Goal: Complete application form

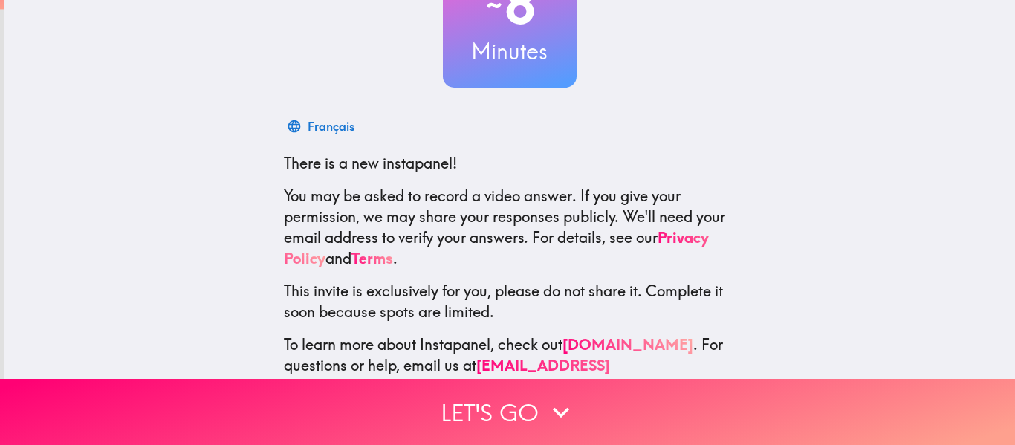
scroll to position [173, 0]
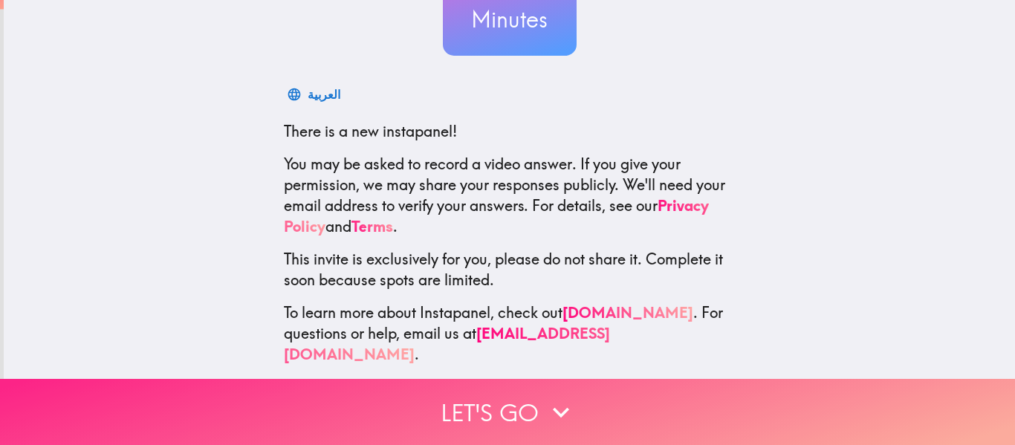
click at [481, 410] on button "Let's go" at bounding box center [507, 412] width 1015 height 66
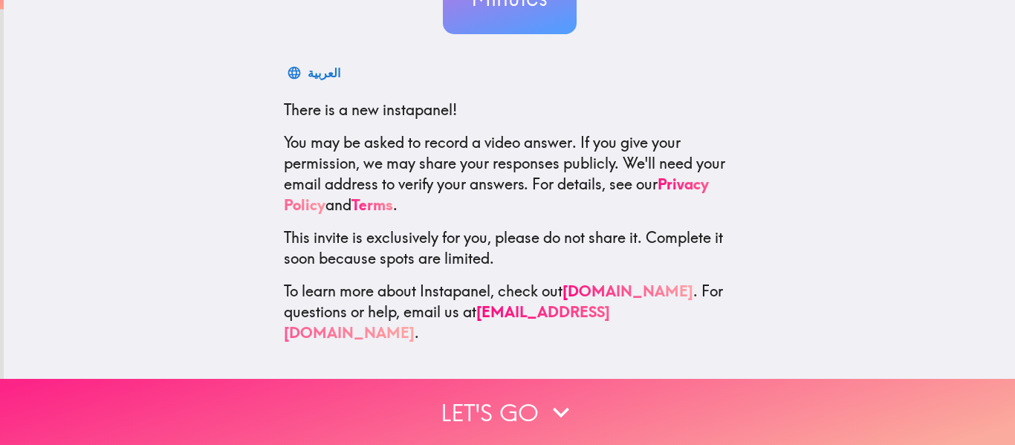
scroll to position [0, 0]
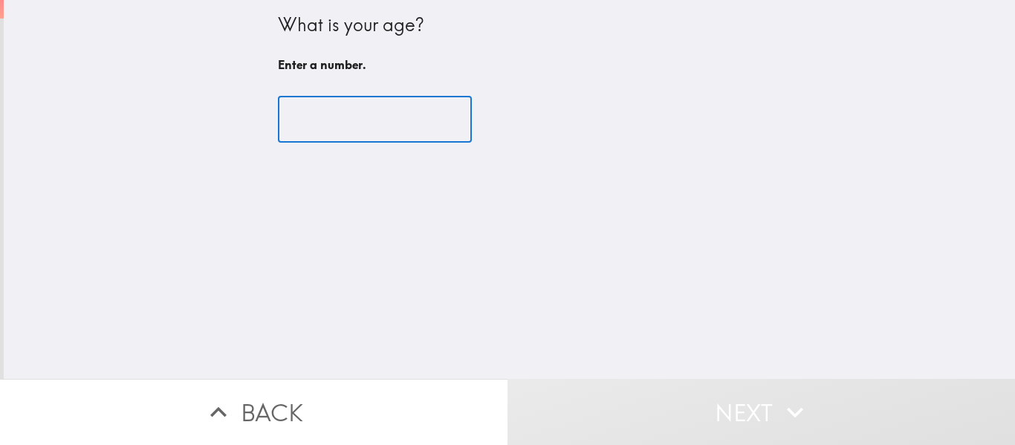
click at [278, 119] on input "number" at bounding box center [375, 120] width 194 height 46
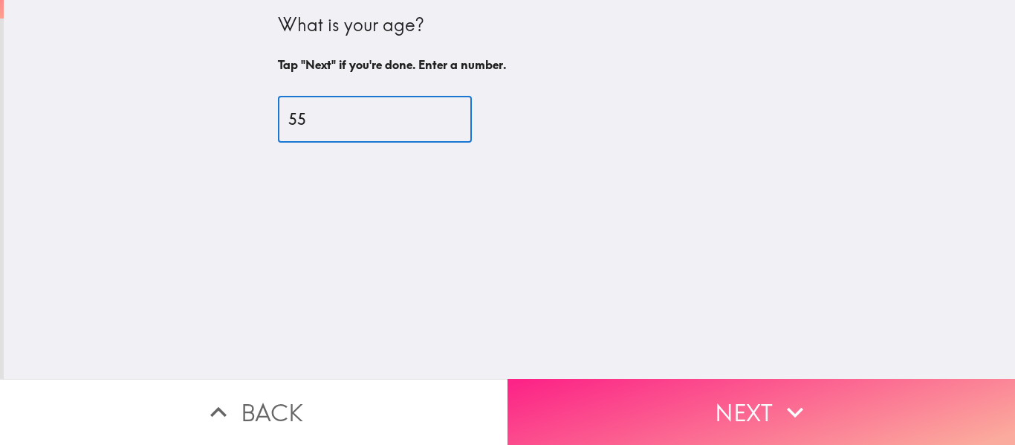
type input "55"
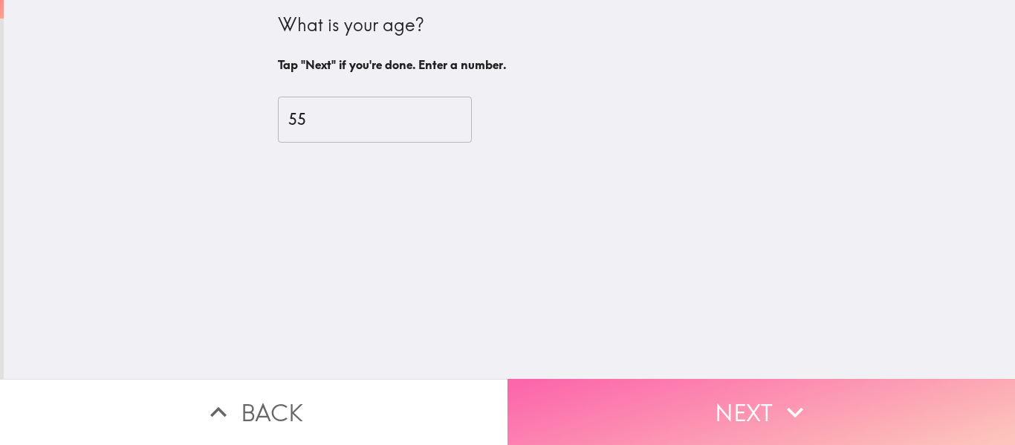
click at [673, 401] on button "Next" at bounding box center [762, 412] width 508 height 66
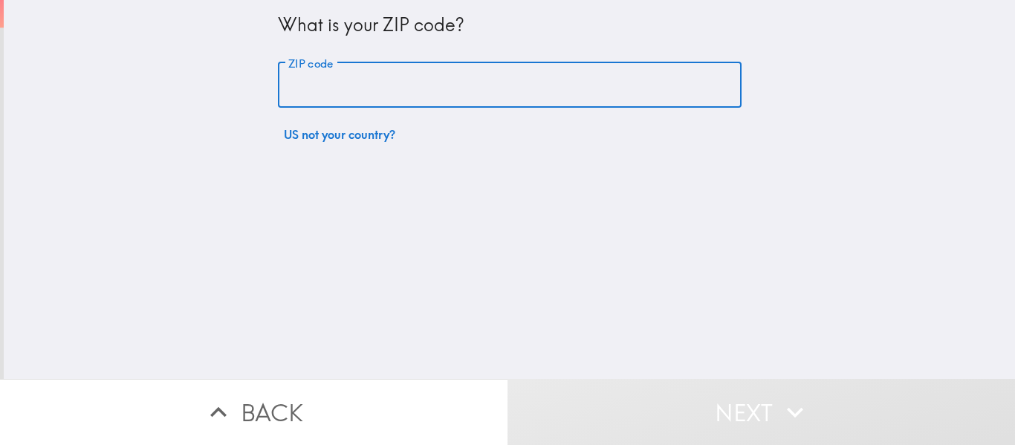
click at [280, 85] on input "ZIP code" at bounding box center [510, 85] width 464 height 46
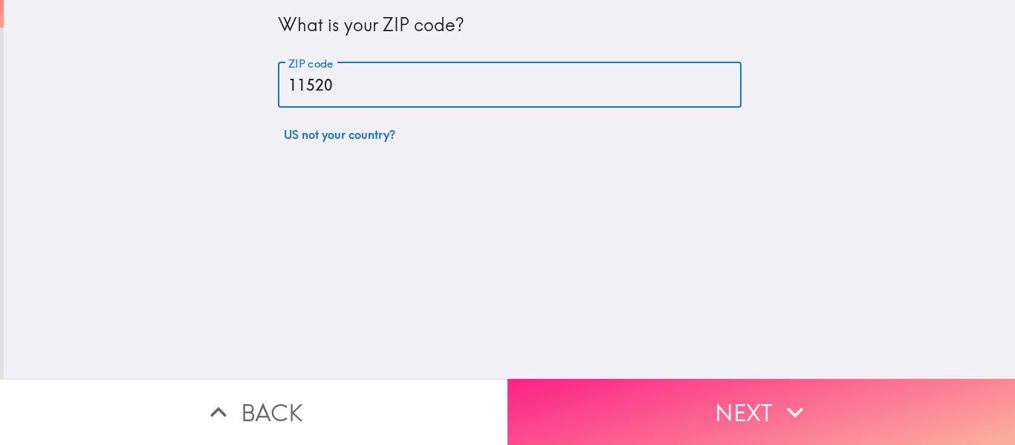
type input "11520"
click at [595, 399] on button "Next" at bounding box center [762, 412] width 508 height 66
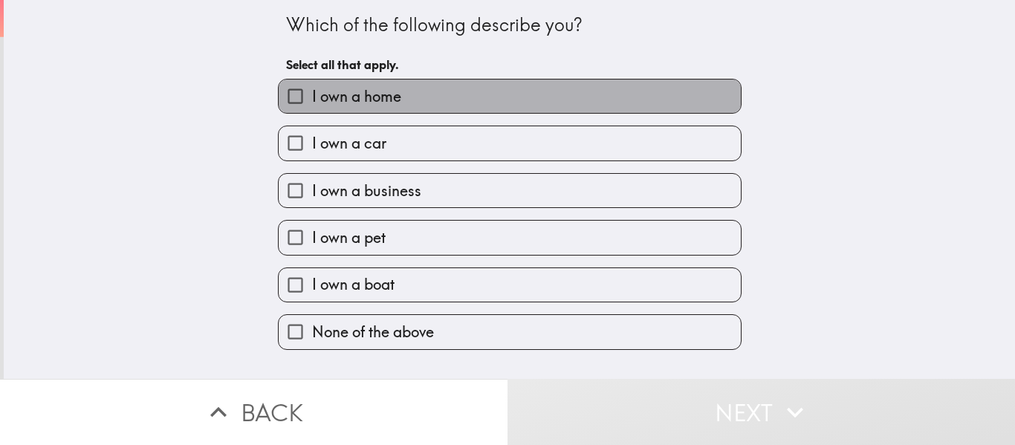
click at [398, 99] on label "I own a home" at bounding box center [510, 96] width 462 height 33
click at [312, 99] on input "I own a home" at bounding box center [295, 96] width 33 height 33
checkbox input "true"
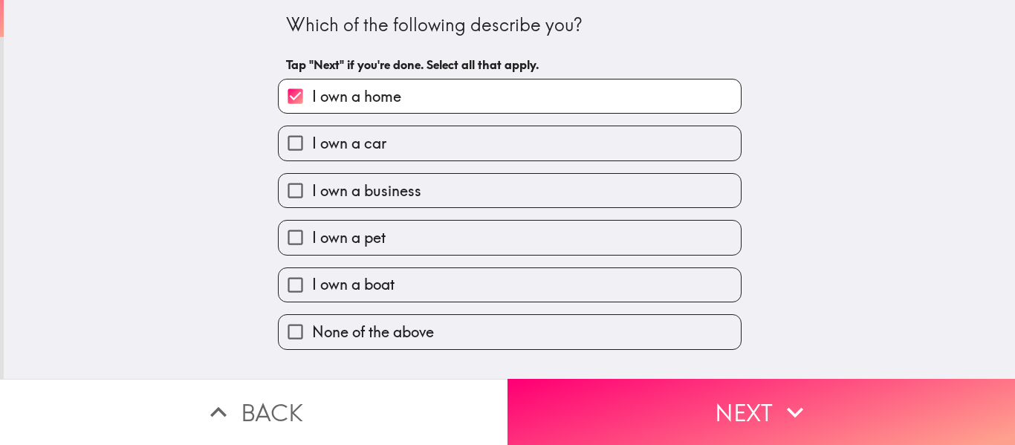
click at [398, 138] on label "I own a car" at bounding box center [510, 142] width 462 height 33
click at [312, 138] on input "I own a car" at bounding box center [295, 142] width 33 height 33
checkbox input "true"
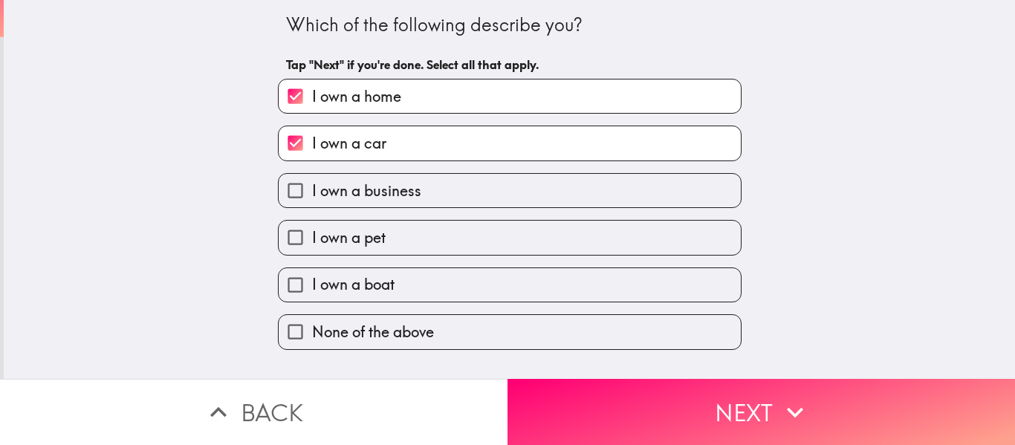
click at [404, 233] on label "I own a pet" at bounding box center [510, 237] width 462 height 33
click at [312, 233] on input "I own a pet" at bounding box center [295, 237] width 33 height 33
checkbox input "true"
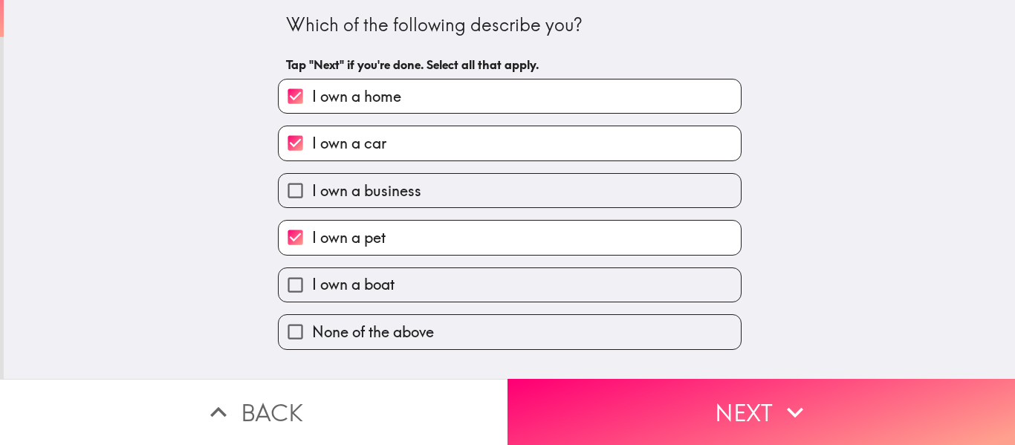
click at [626, 391] on button "Next" at bounding box center [762, 412] width 508 height 66
